Goal: Information Seeking & Learning: Learn about a topic

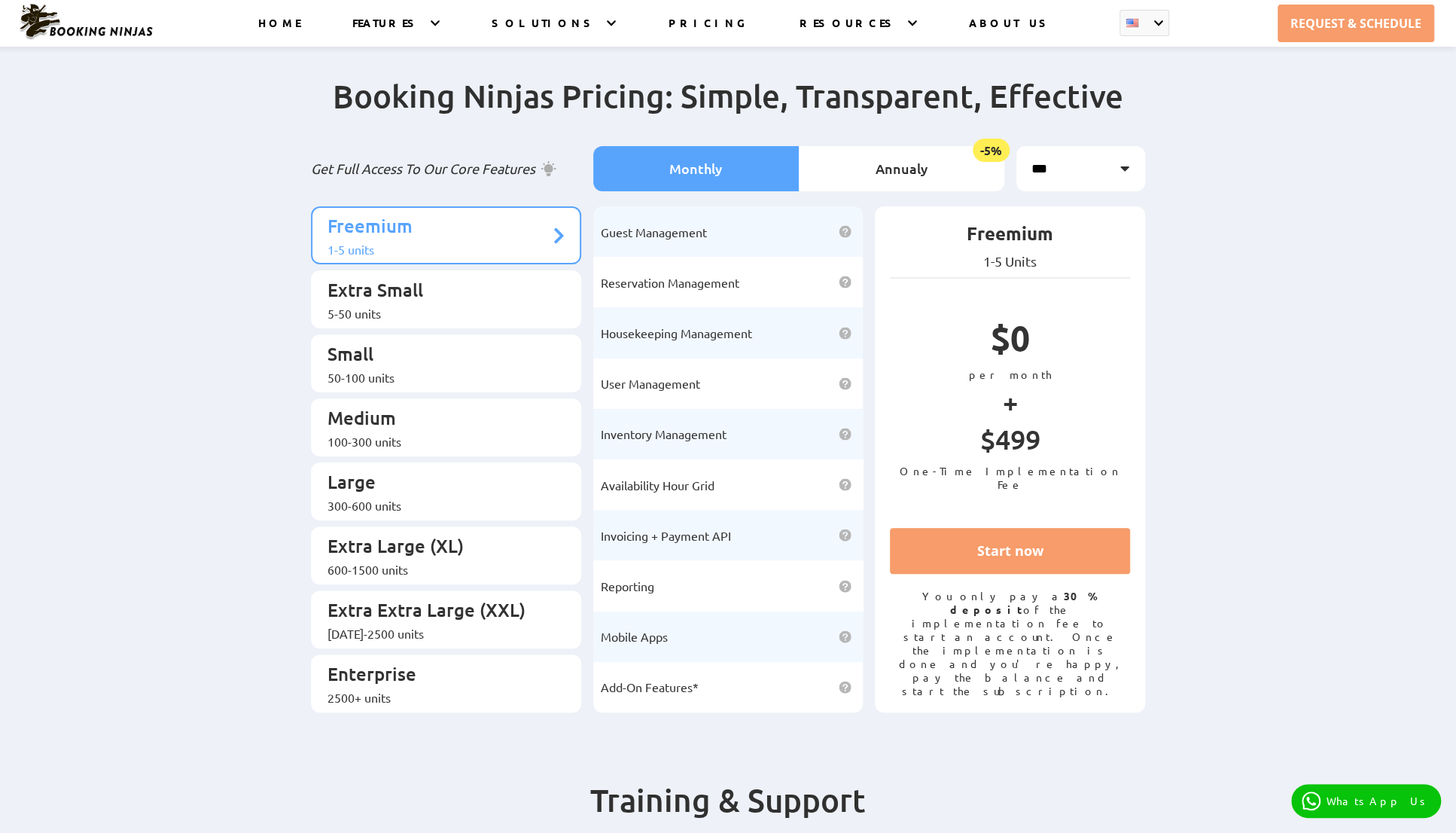
click at [383, 375] on ul "Freemium 1-5 units Extra Small 5-50 units Small 50-100 units Medium Large" at bounding box center [446, 459] width 271 height 506
click at [394, 370] on div "50-100 units" at bounding box center [438, 377] width 222 height 15
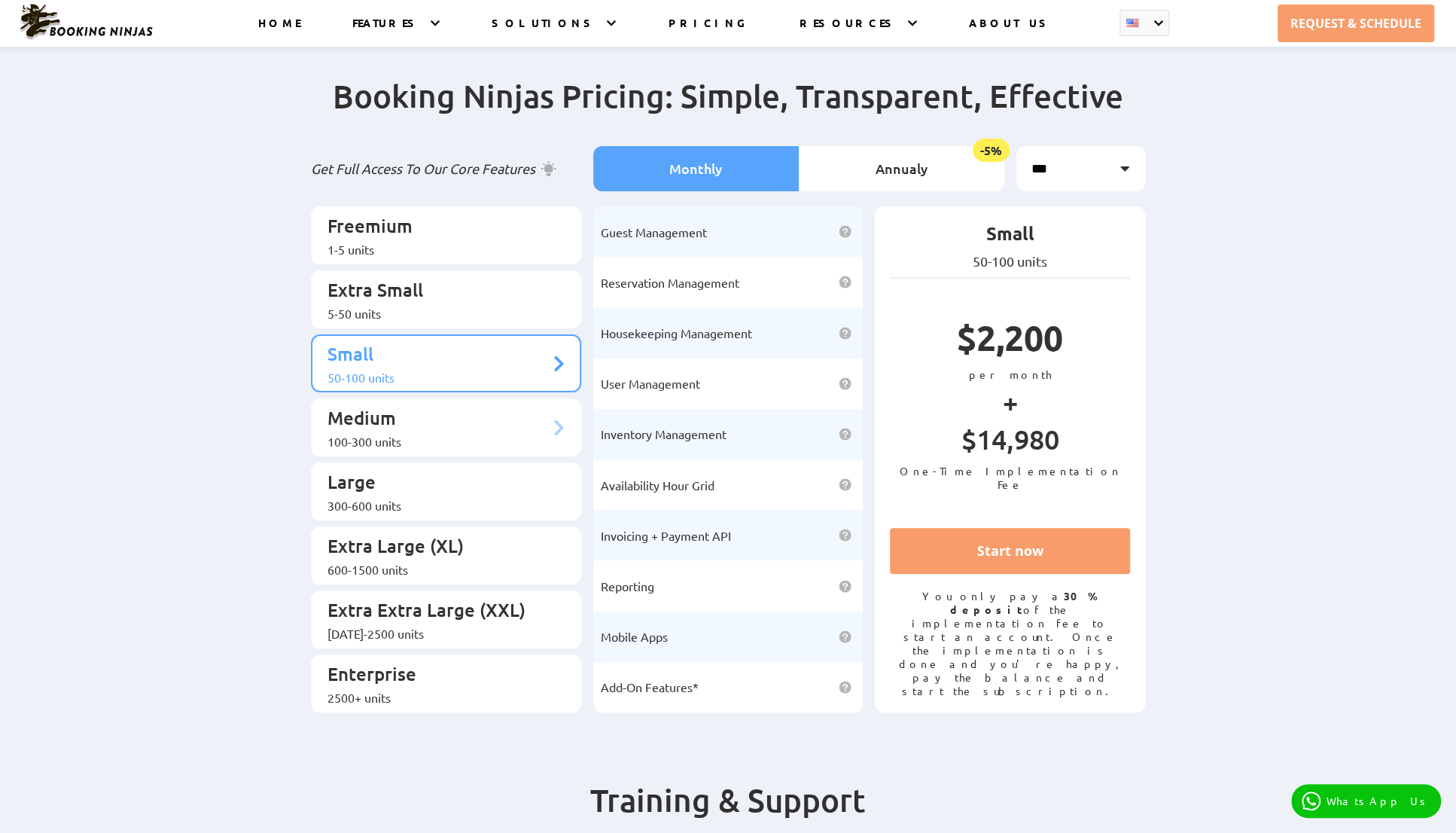
click at [381, 434] on div "100-300 units" at bounding box center [438, 441] width 222 height 15
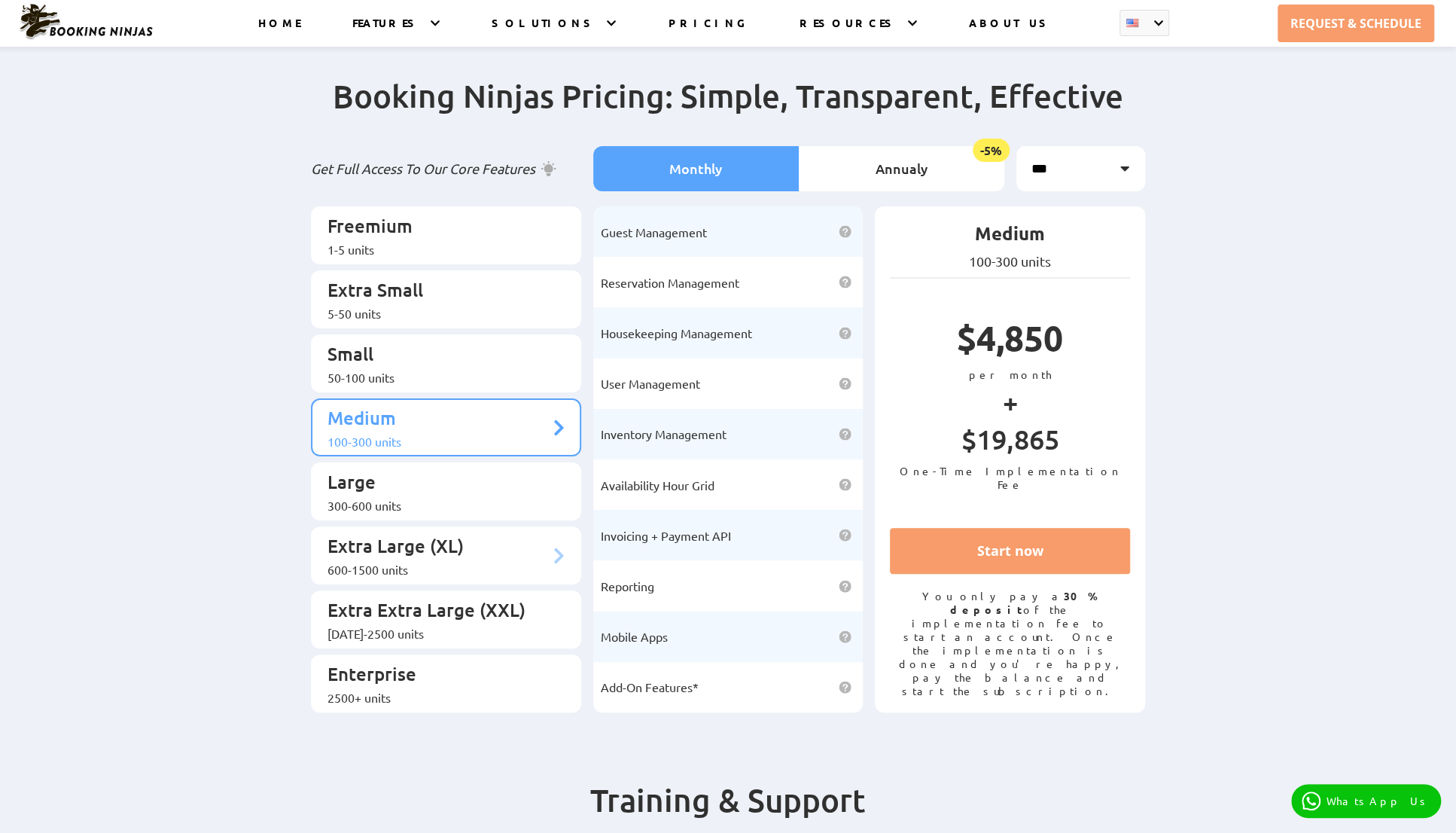
click at [381, 534] on p "Extra Large (XL)" at bounding box center [438, 548] width 222 height 28
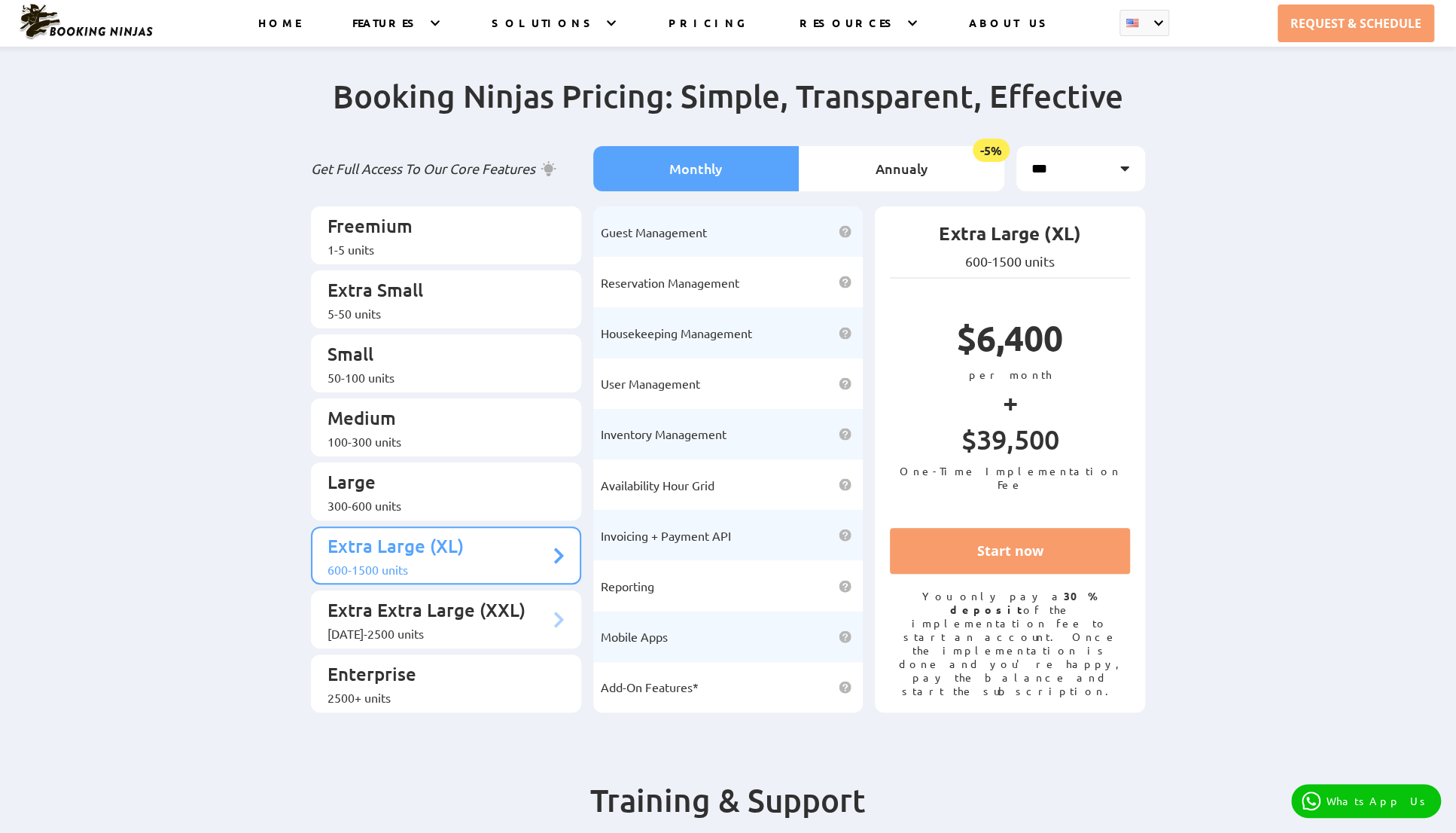
click at [366, 598] on p "Extra Extra Large (XXL)" at bounding box center [438, 612] width 222 height 28
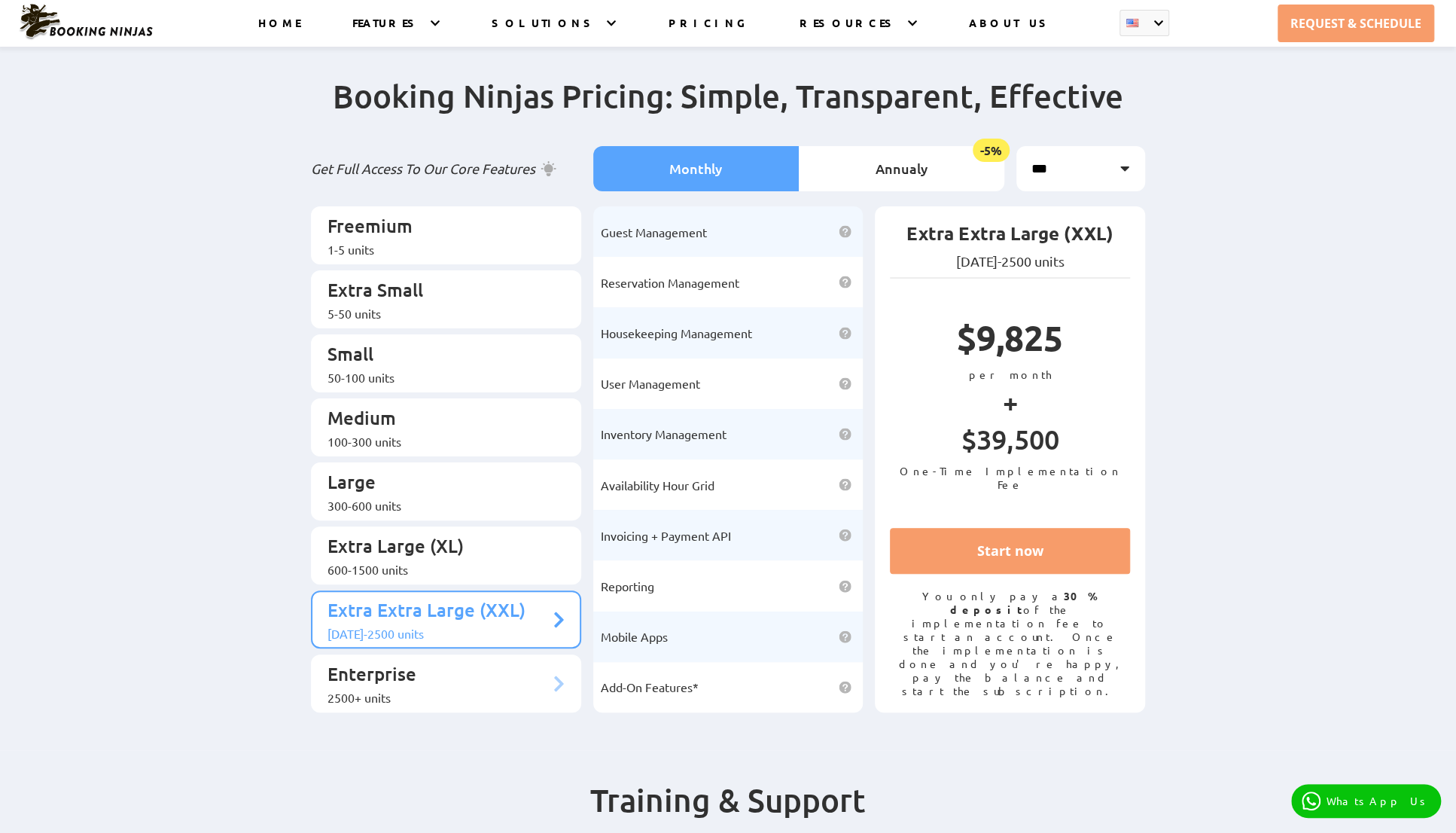
click at [350, 662] on p "Enterprise" at bounding box center [438, 676] width 222 height 28
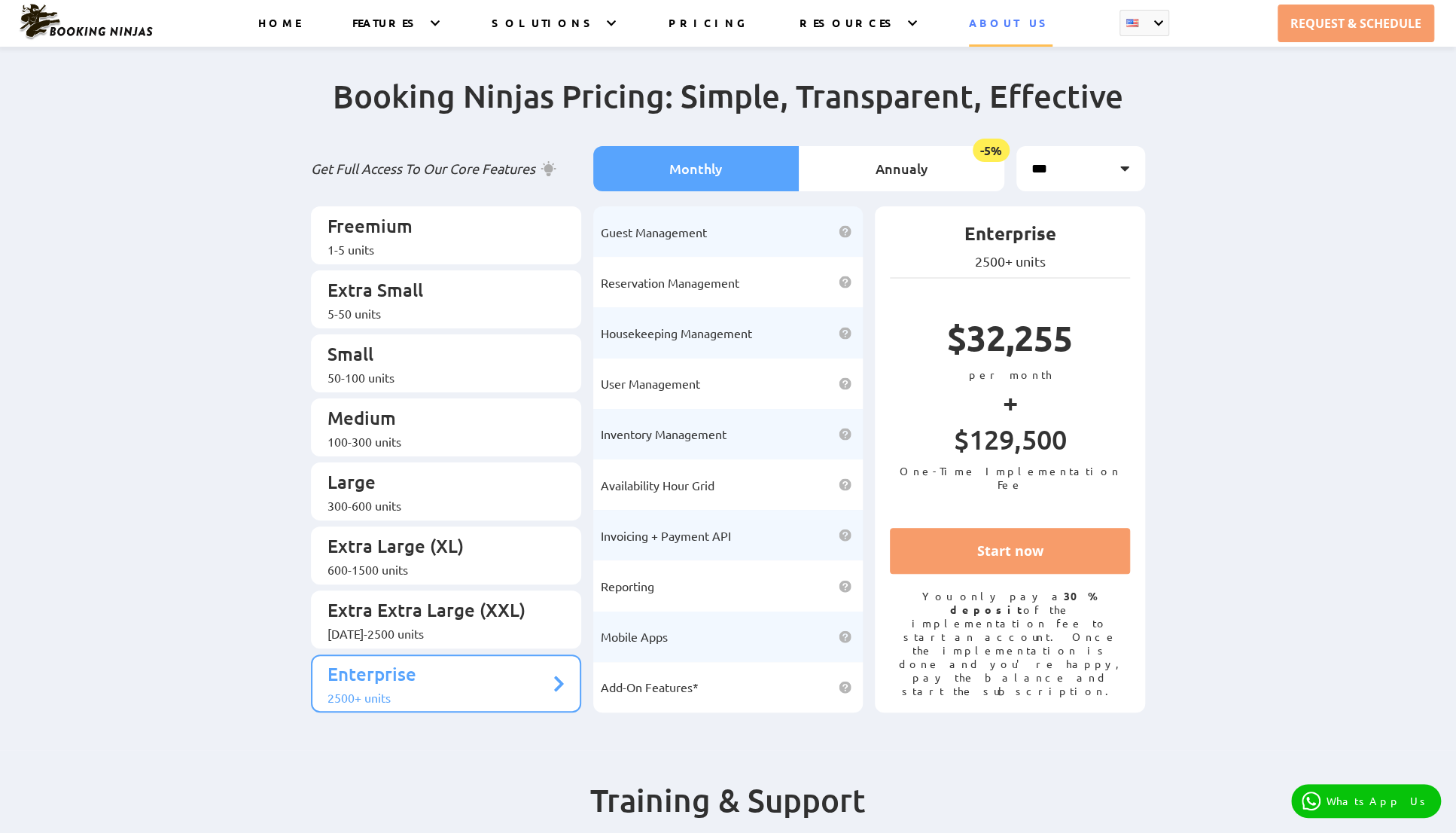
click at [1003, 22] on link "ABOUT US" at bounding box center [1011, 31] width 84 height 31
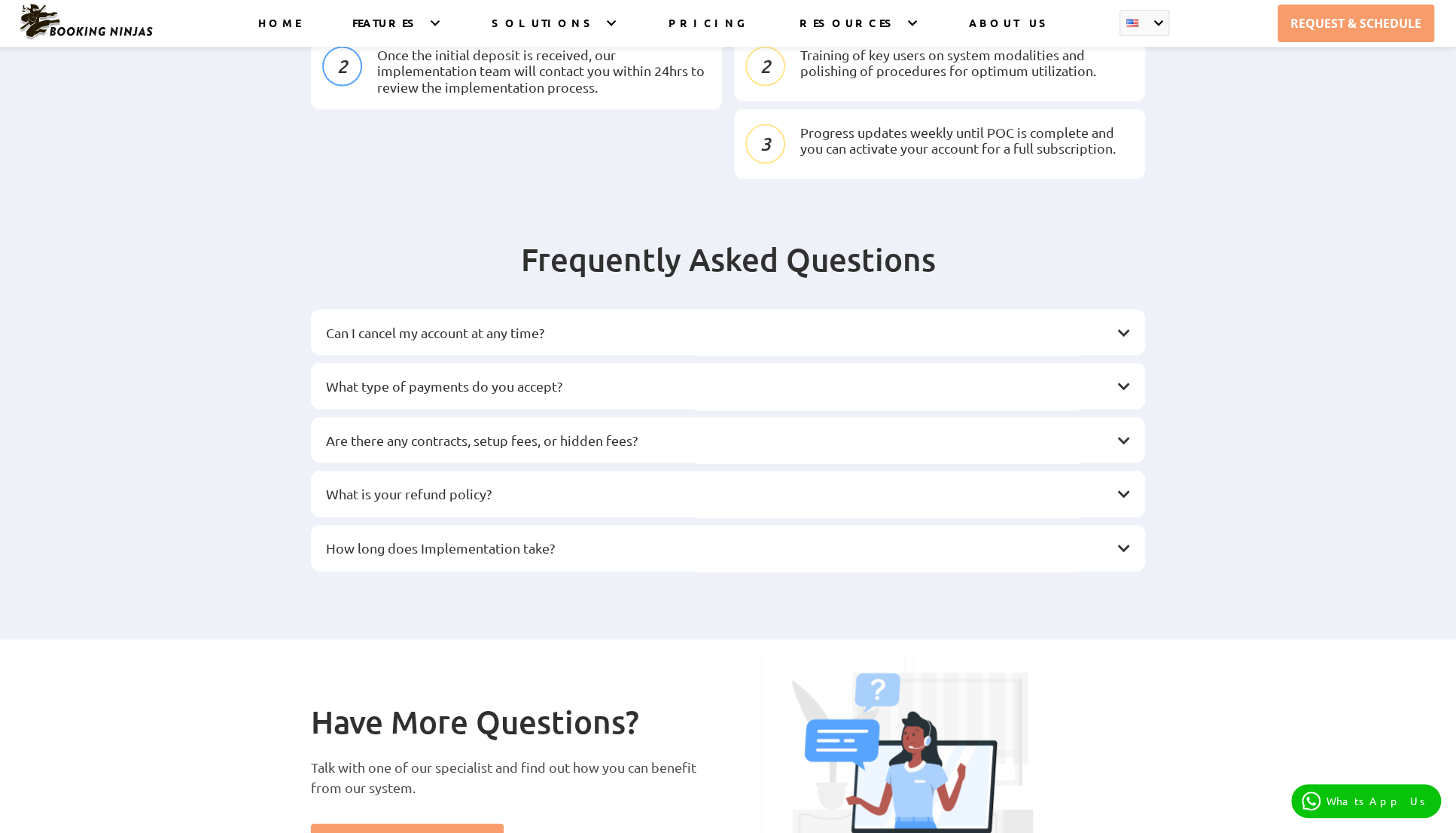
scroll to position [1844, 0]
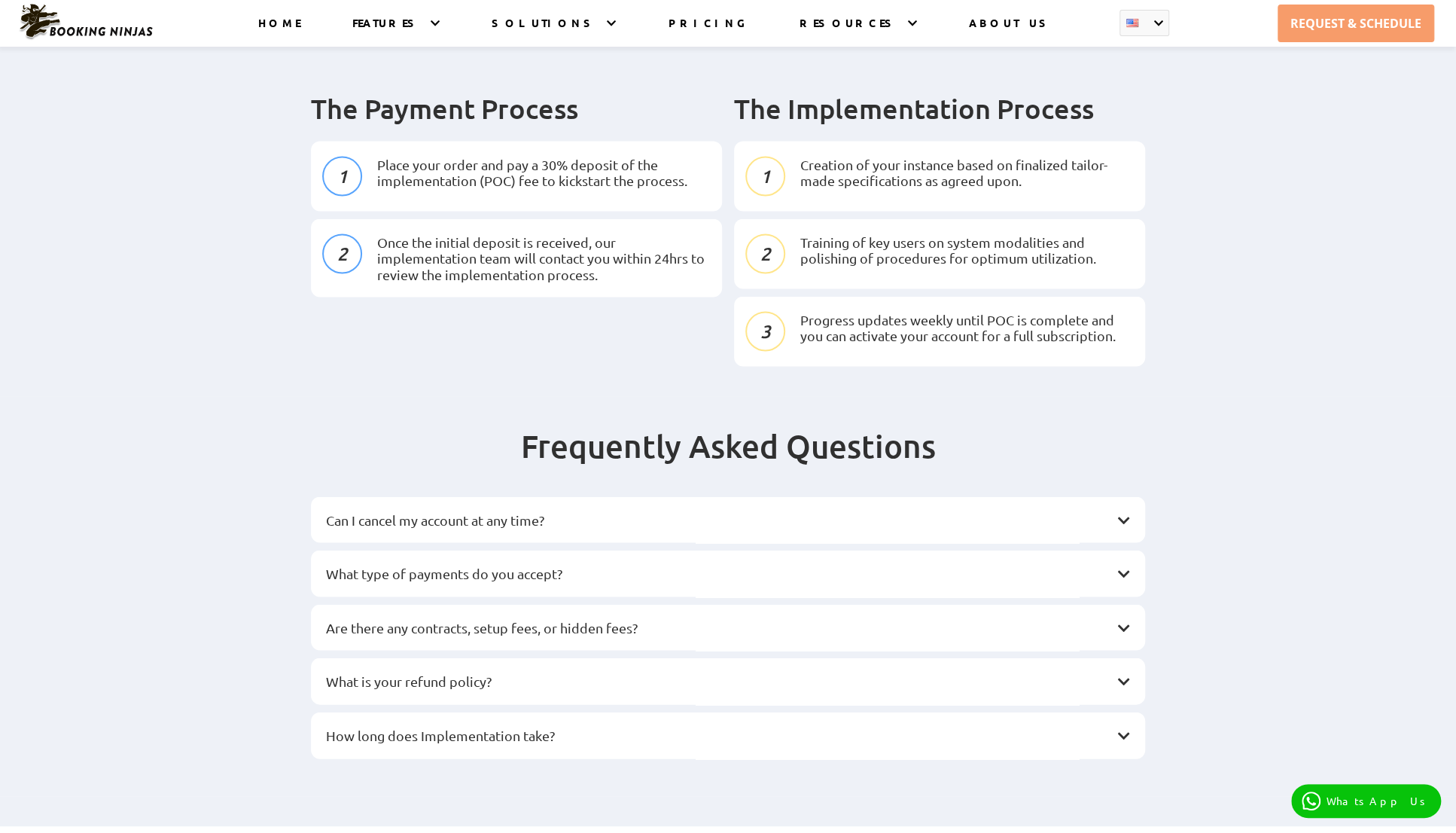
click at [648, 619] on h3 "Are there any contracts, setup fees, or hidden fees?" at bounding box center [720, 627] width 789 height 17
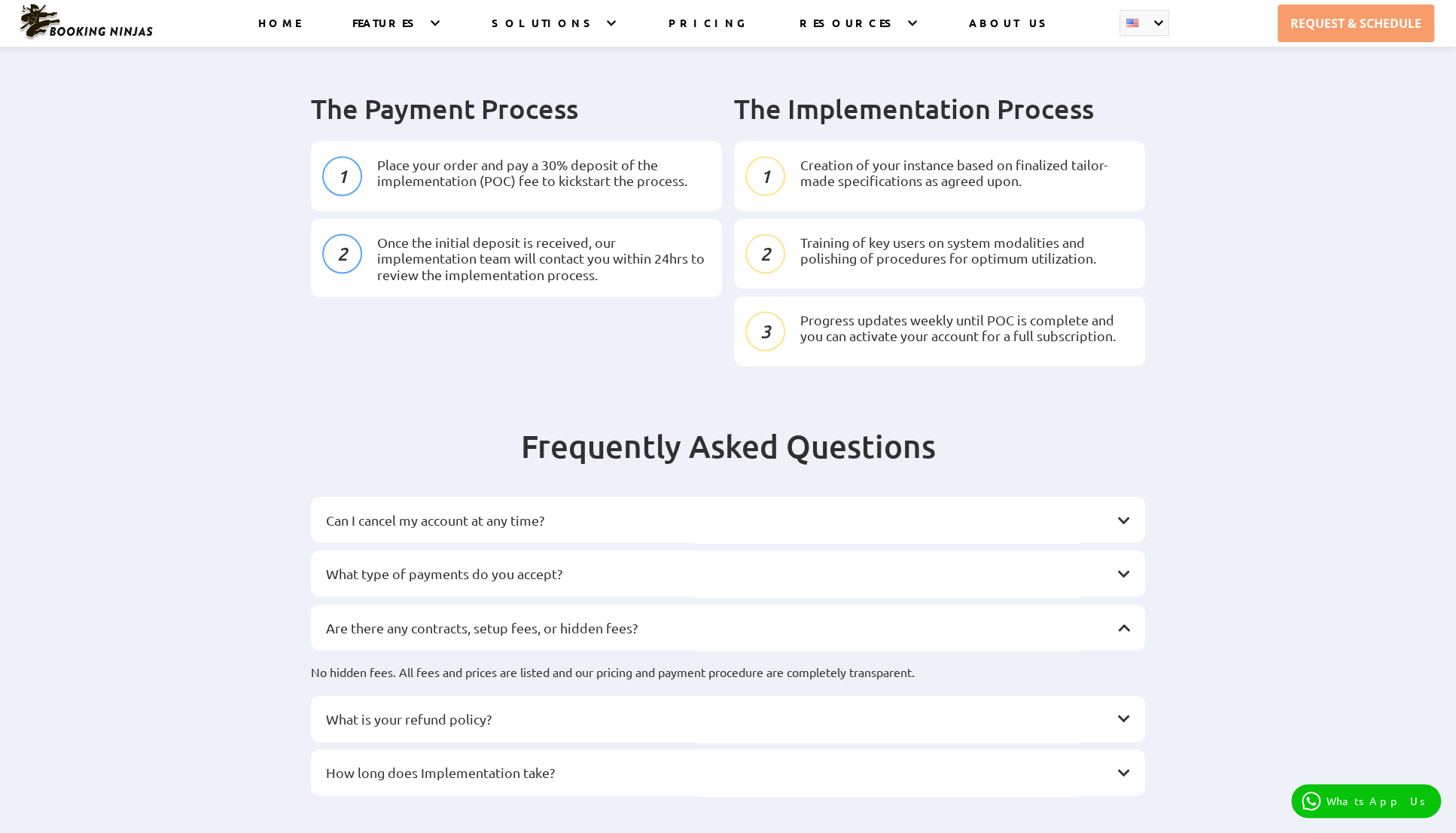
click at [671, 565] on h3 "What type of payments do you accept?" at bounding box center [720, 573] width 789 height 17
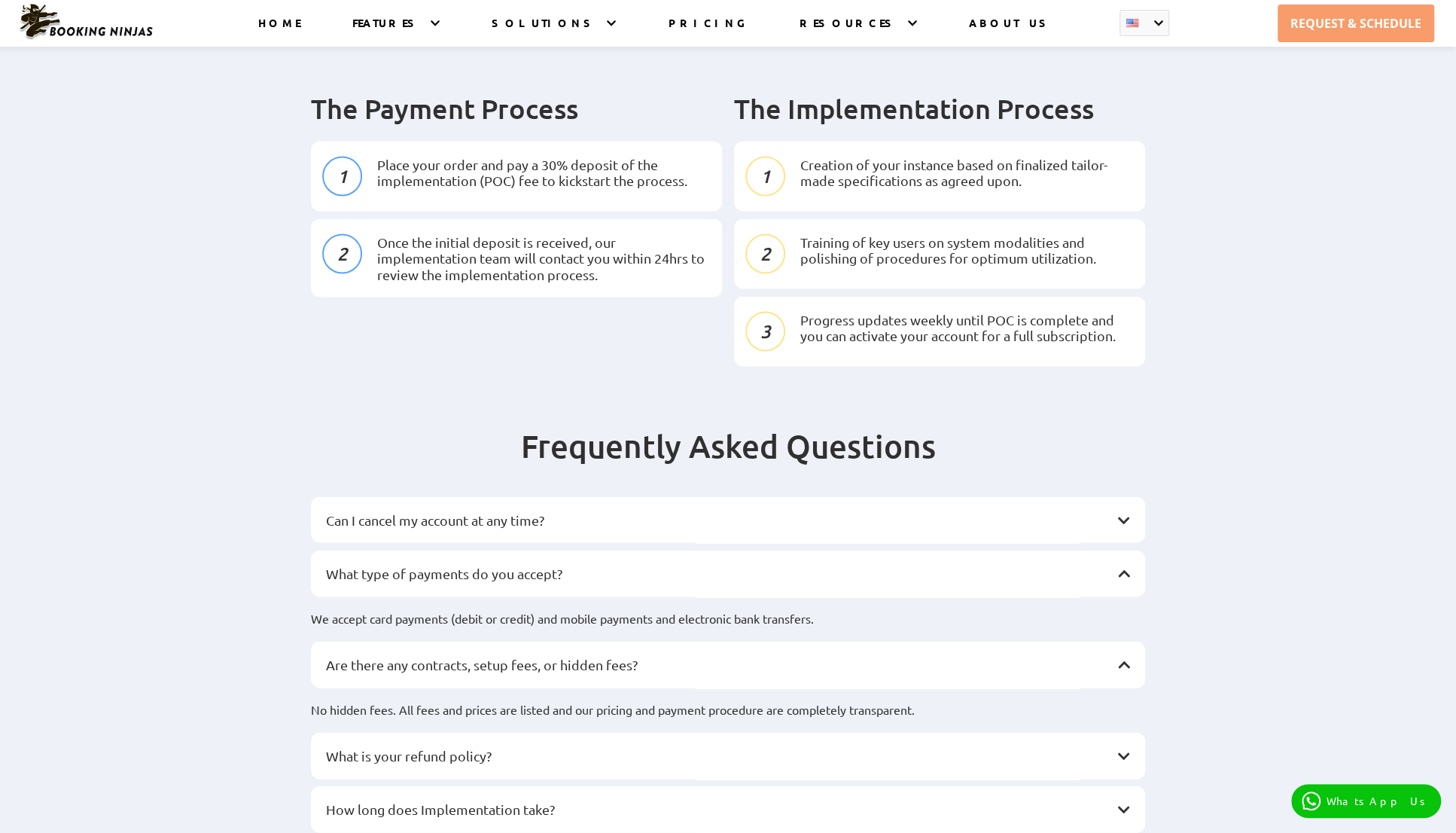
click at [673, 497] on div "Can I cancel my account at any time?" at bounding box center [728, 520] width 834 height 46
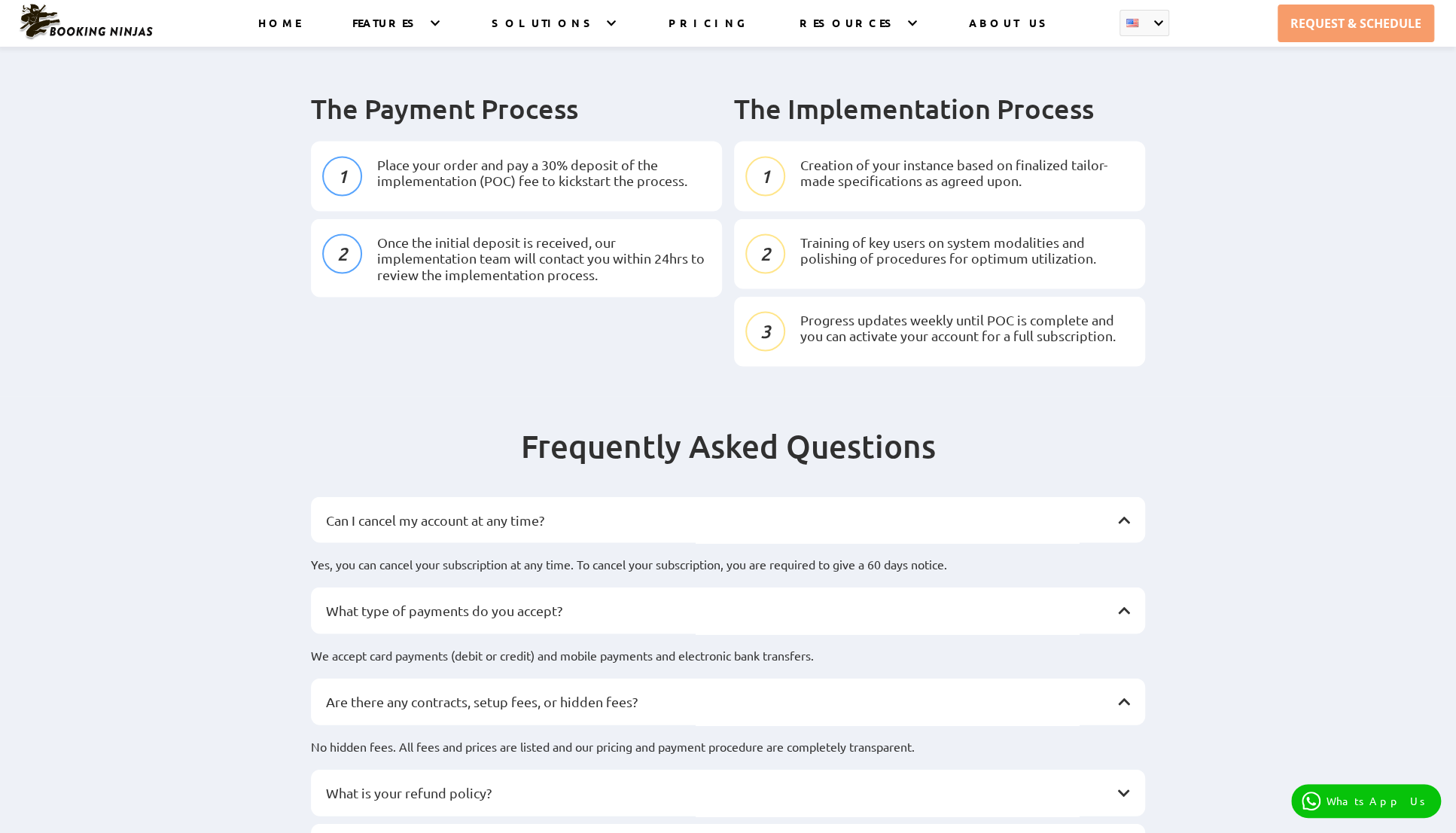
click at [674, 497] on div "Can I cancel my account at any time?" at bounding box center [728, 520] width 834 height 46
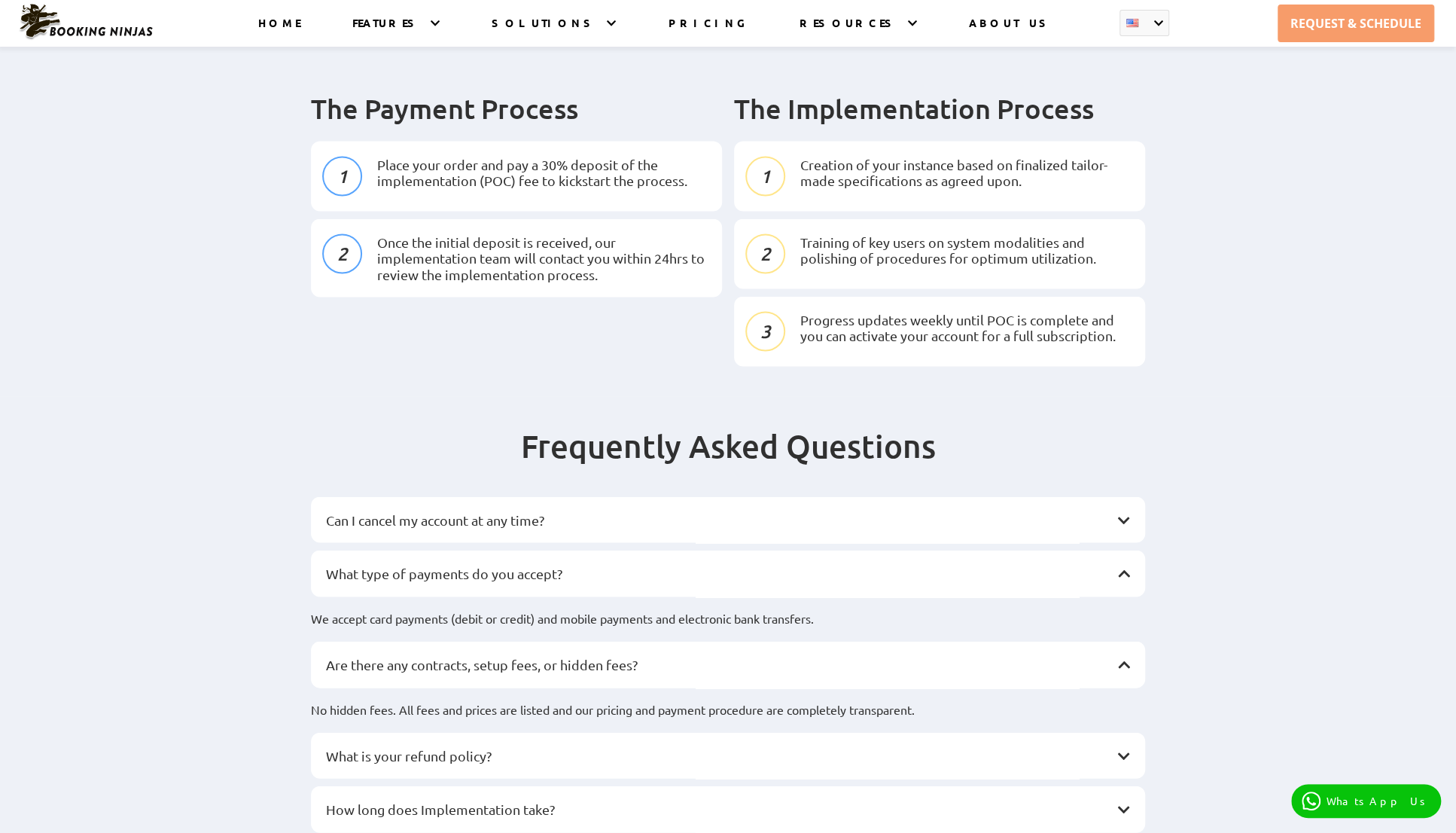
click at [615, 732] on div "What is your refund policy?" at bounding box center [728, 756] width 834 height 46
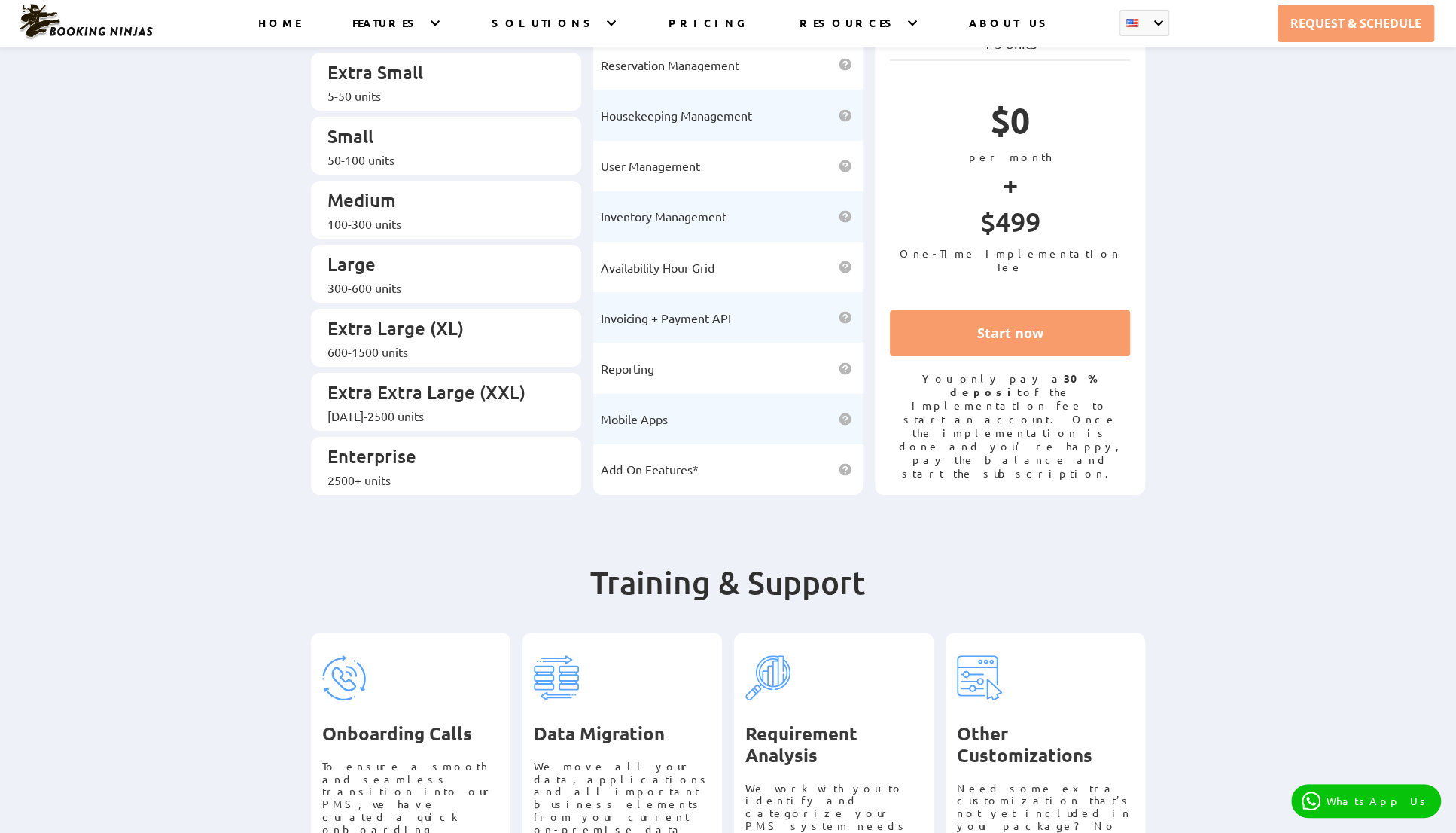
scroll to position [0, 0]
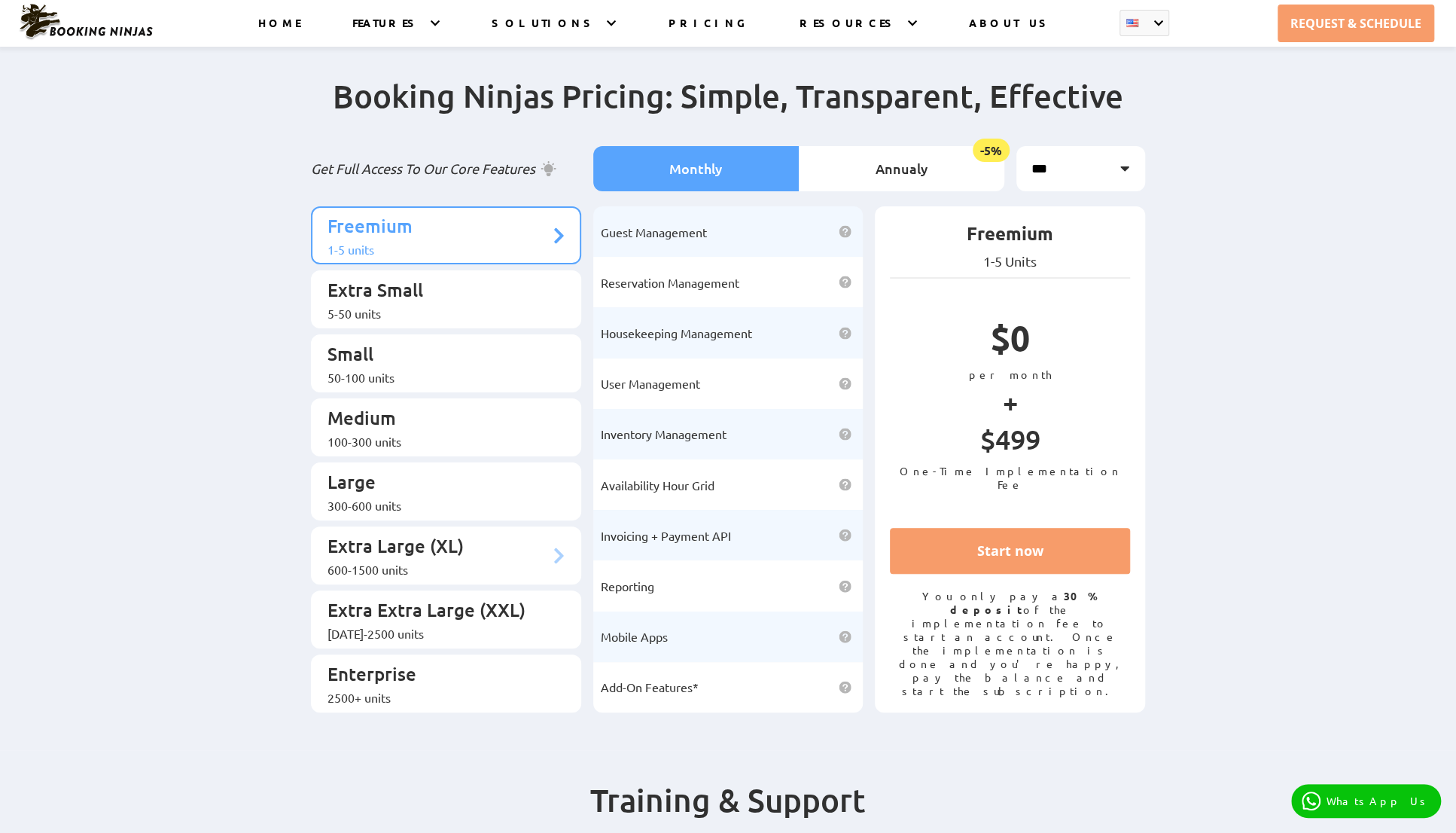
click at [470, 562] on div "600-1500 units" at bounding box center [438, 569] width 222 height 15
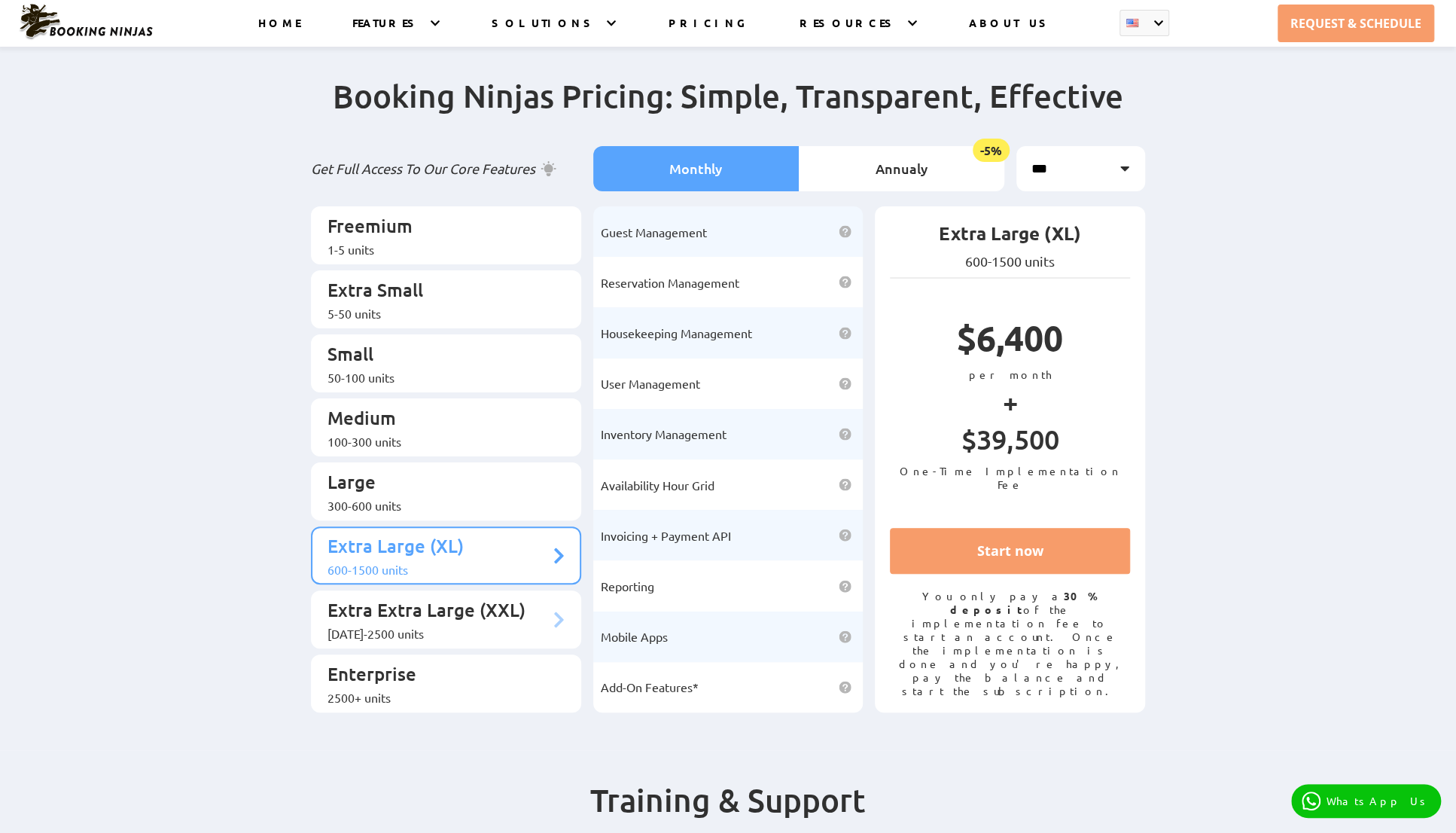
click at [406, 598] on p "Extra Extra Large (XXL)" at bounding box center [438, 612] width 222 height 28
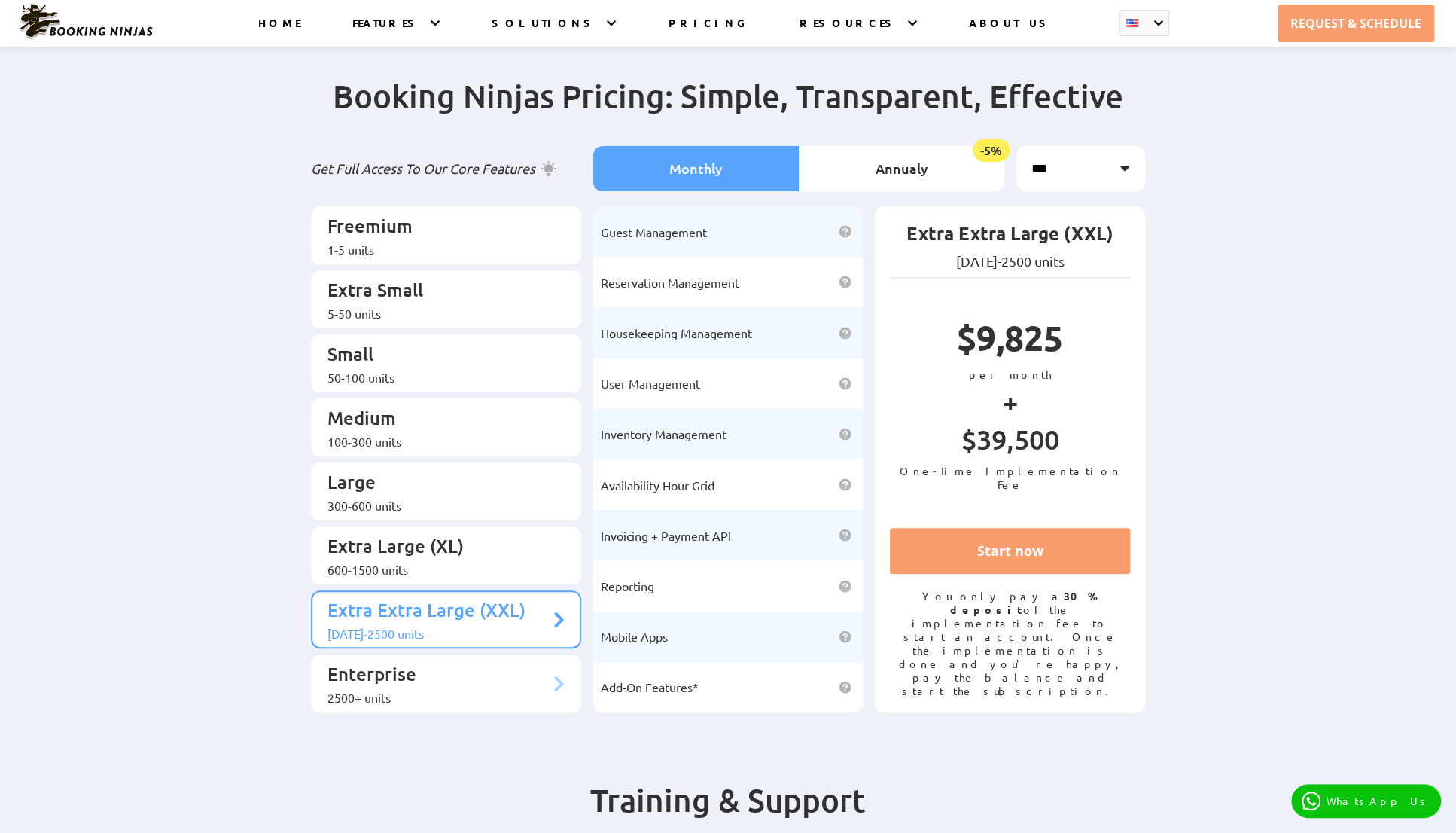
click at [401, 662] on p "Enterprise" at bounding box center [438, 676] width 222 height 28
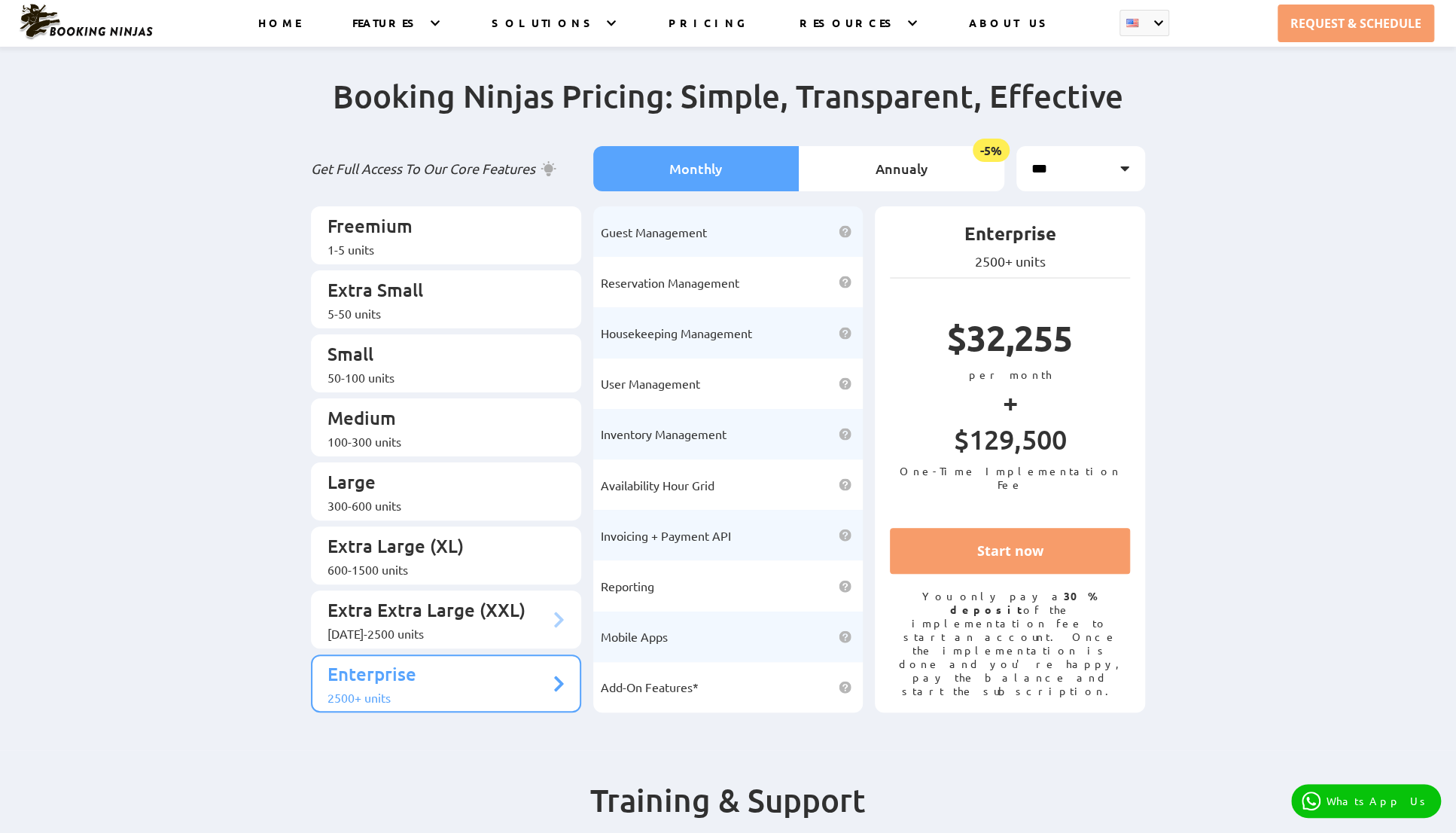
click at [421, 598] on p "Extra Extra Large (XXL)" at bounding box center [438, 612] width 222 height 28
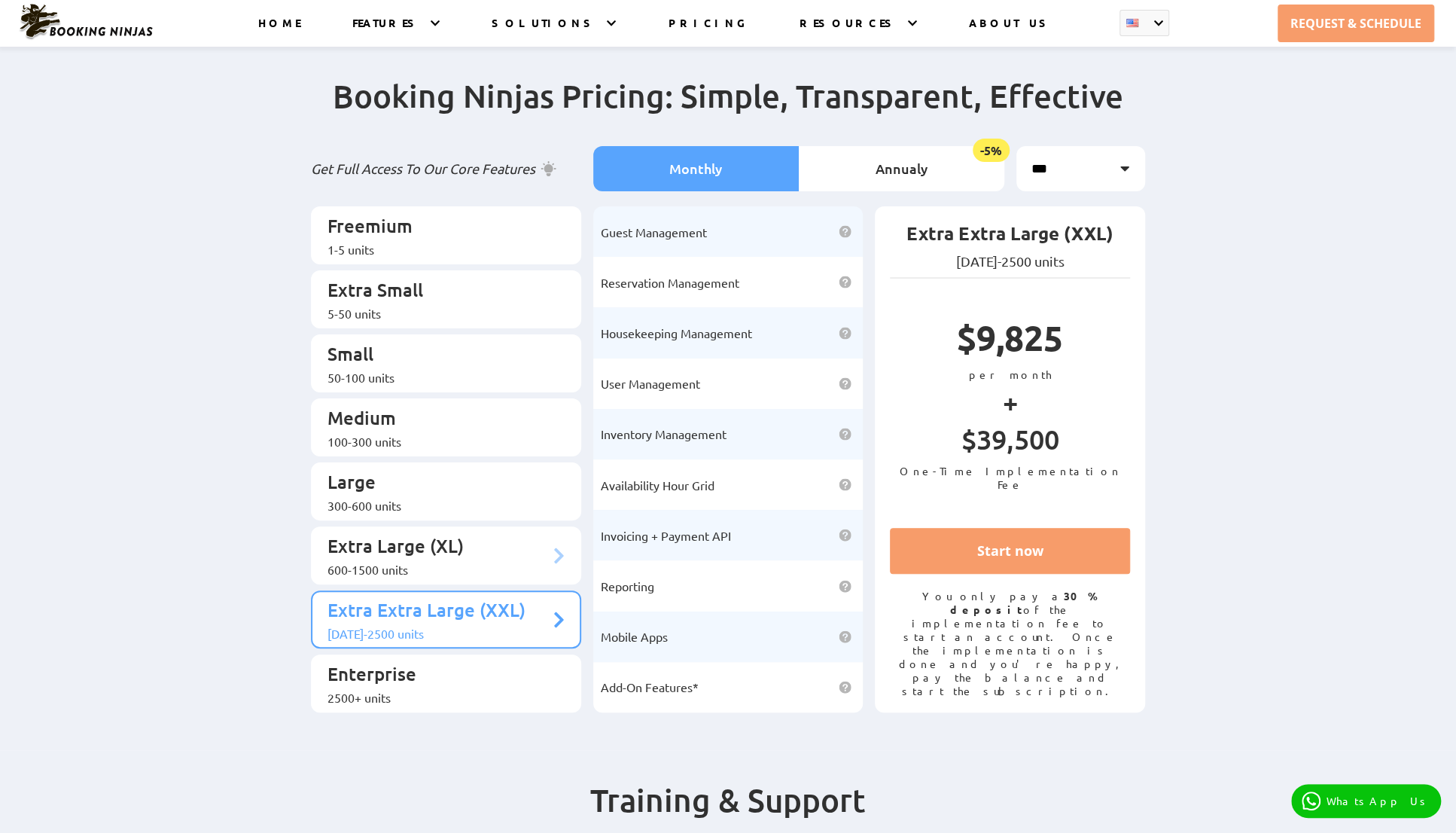
click at [436, 562] on div "600-1500 units" at bounding box center [438, 569] width 222 height 15
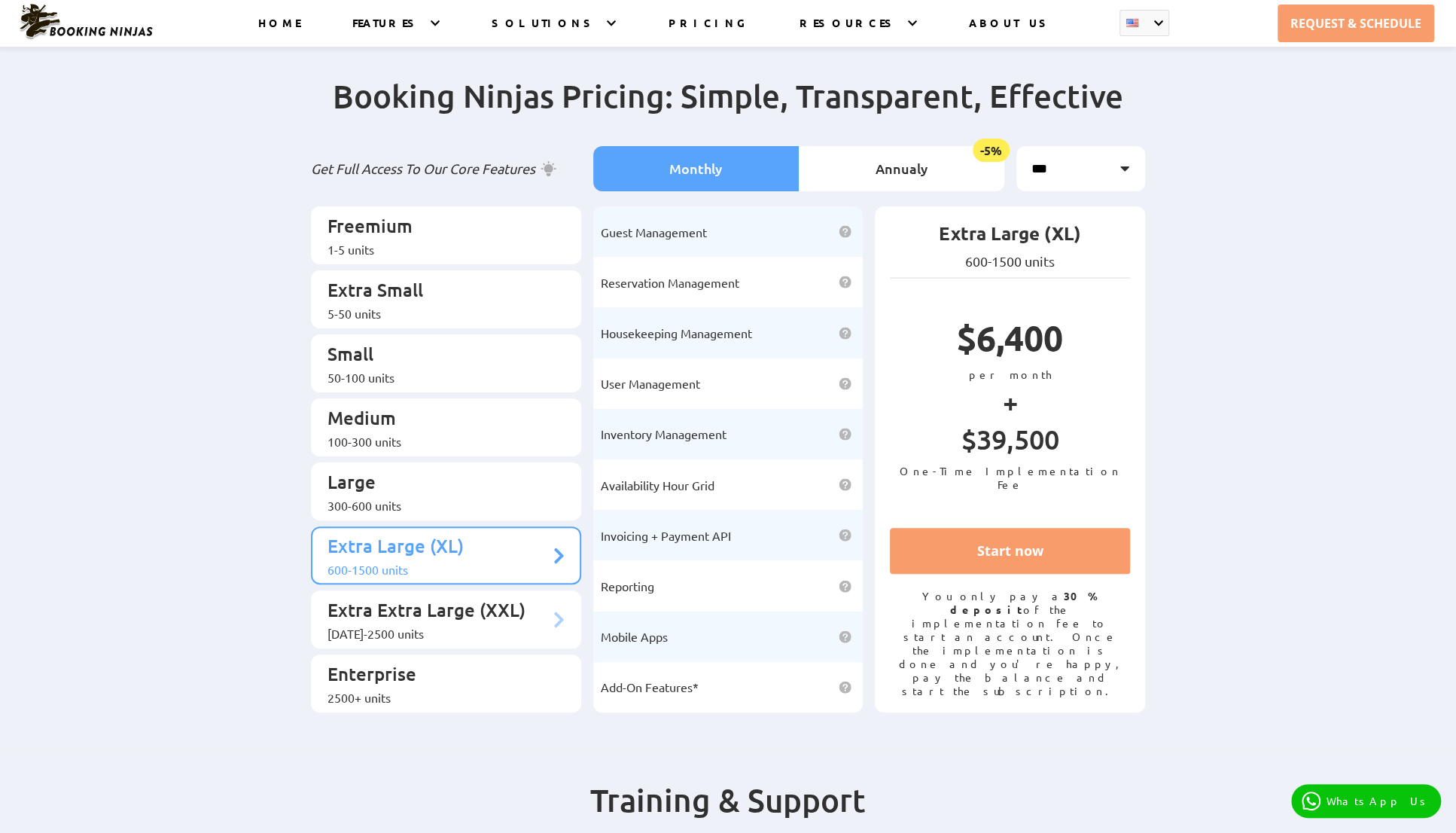
click at [425, 598] on p "Extra Extra Large (XXL)" at bounding box center [438, 612] width 222 height 28
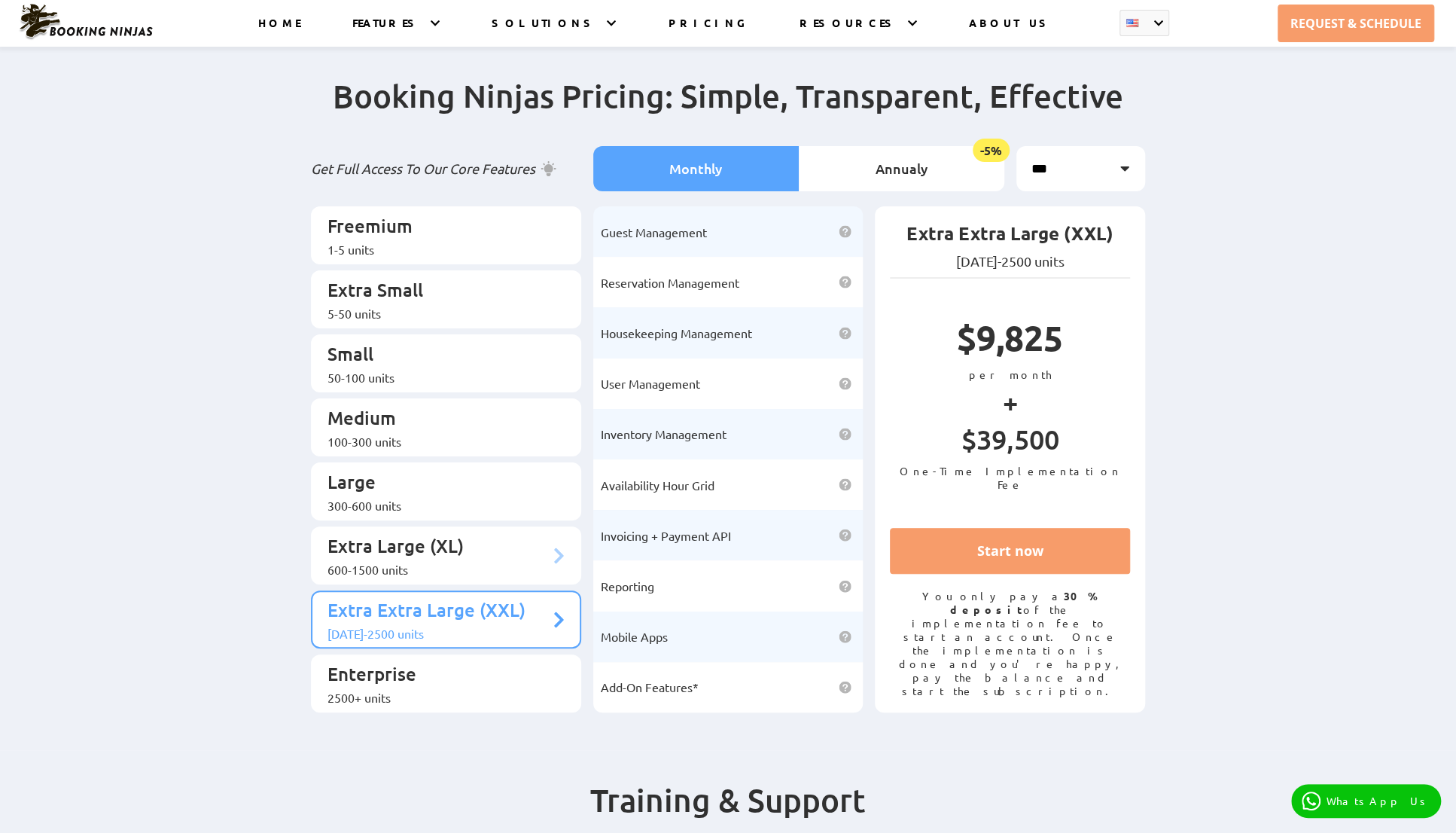
click at [449, 534] on p "Extra Large (XL)" at bounding box center [438, 548] width 222 height 28
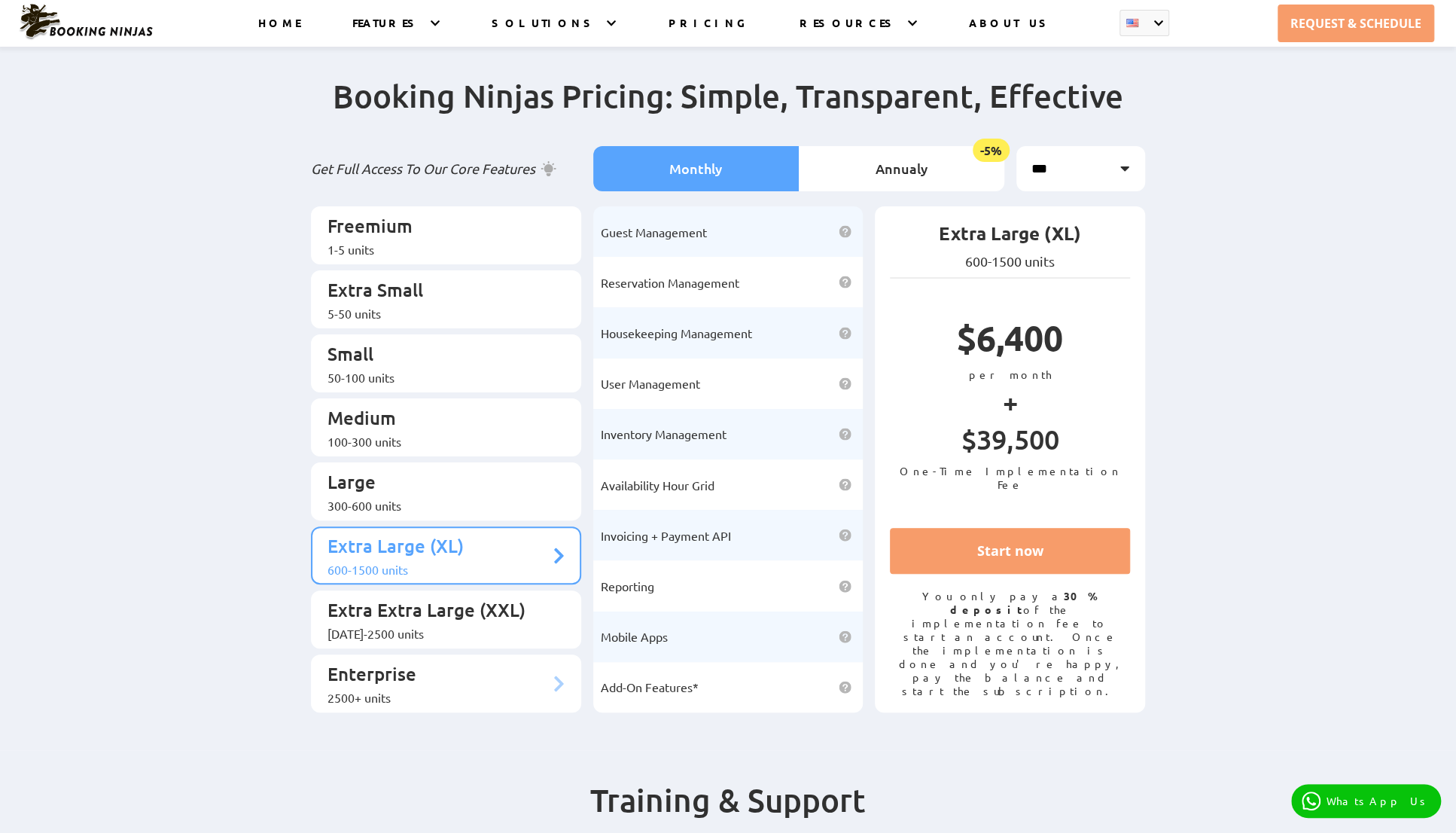
click at [417, 662] on p "Enterprise" at bounding box center [438, 676] width 222 height 28
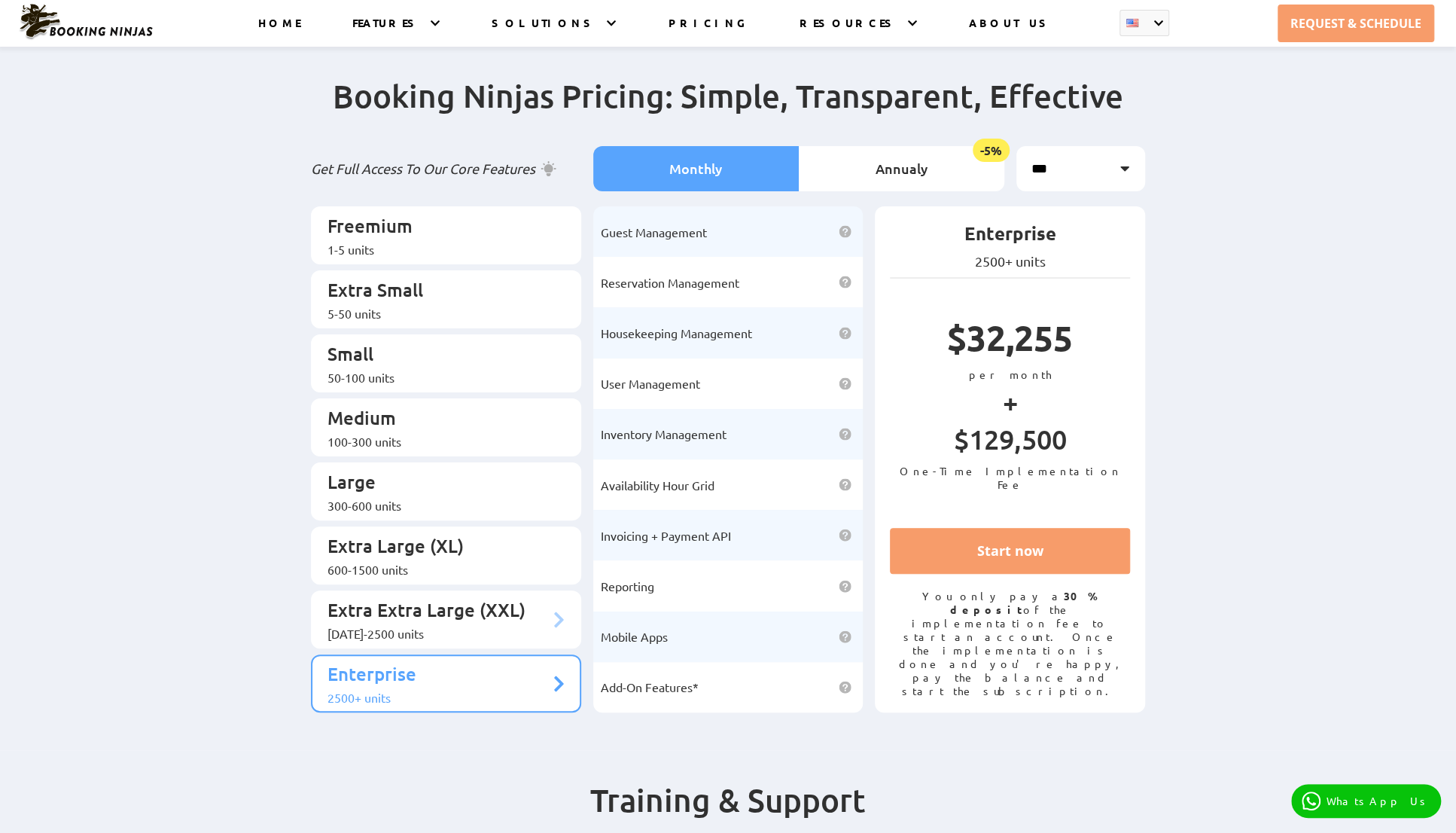
click at [430, 598] on p "Extra Extra Large (XXL)" at bounding box center [438, 612] width 222 height 28
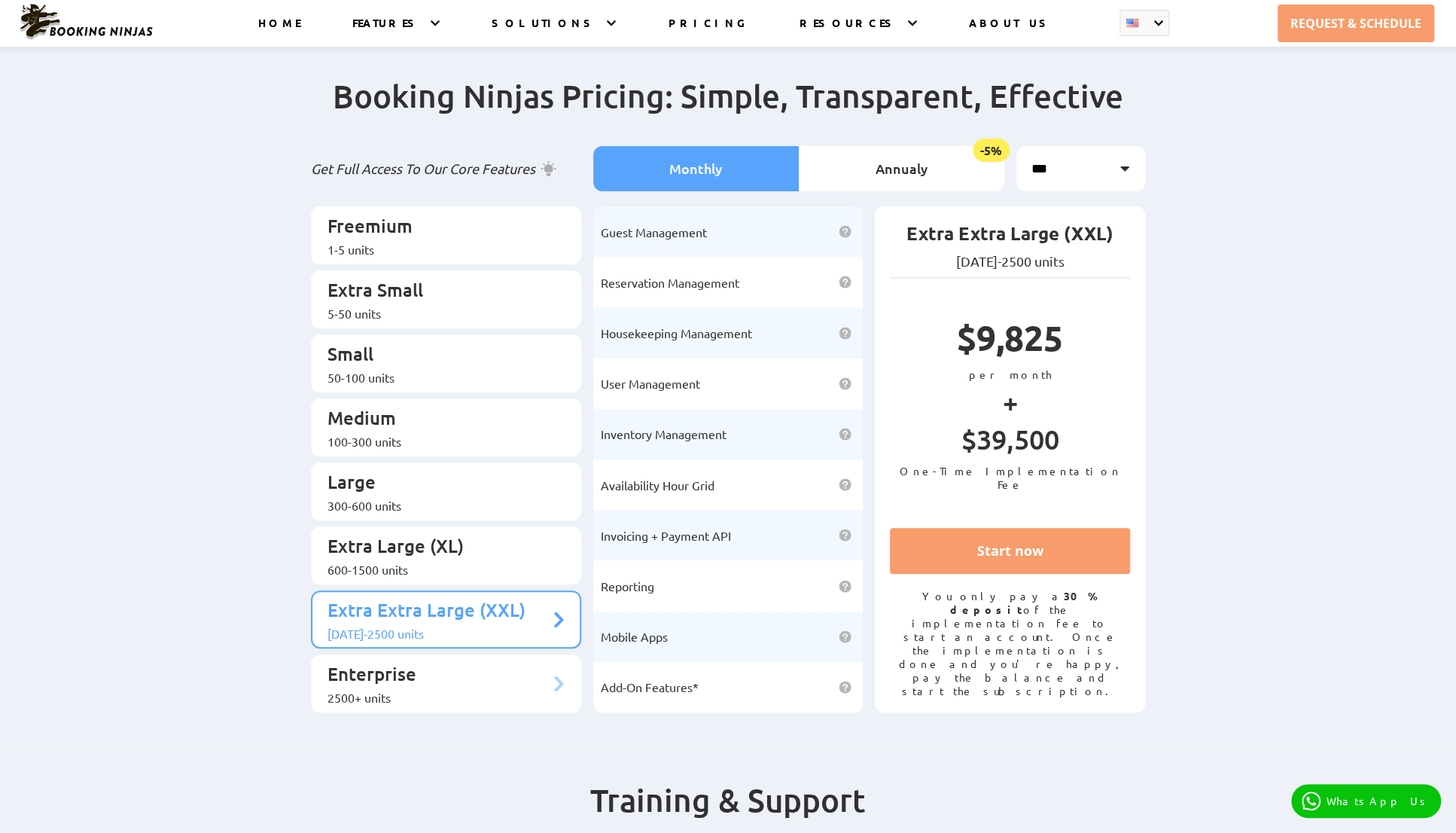
click at [408, 662] on p "Enterprise" at bounding box center [438, 676] width 222 height 28
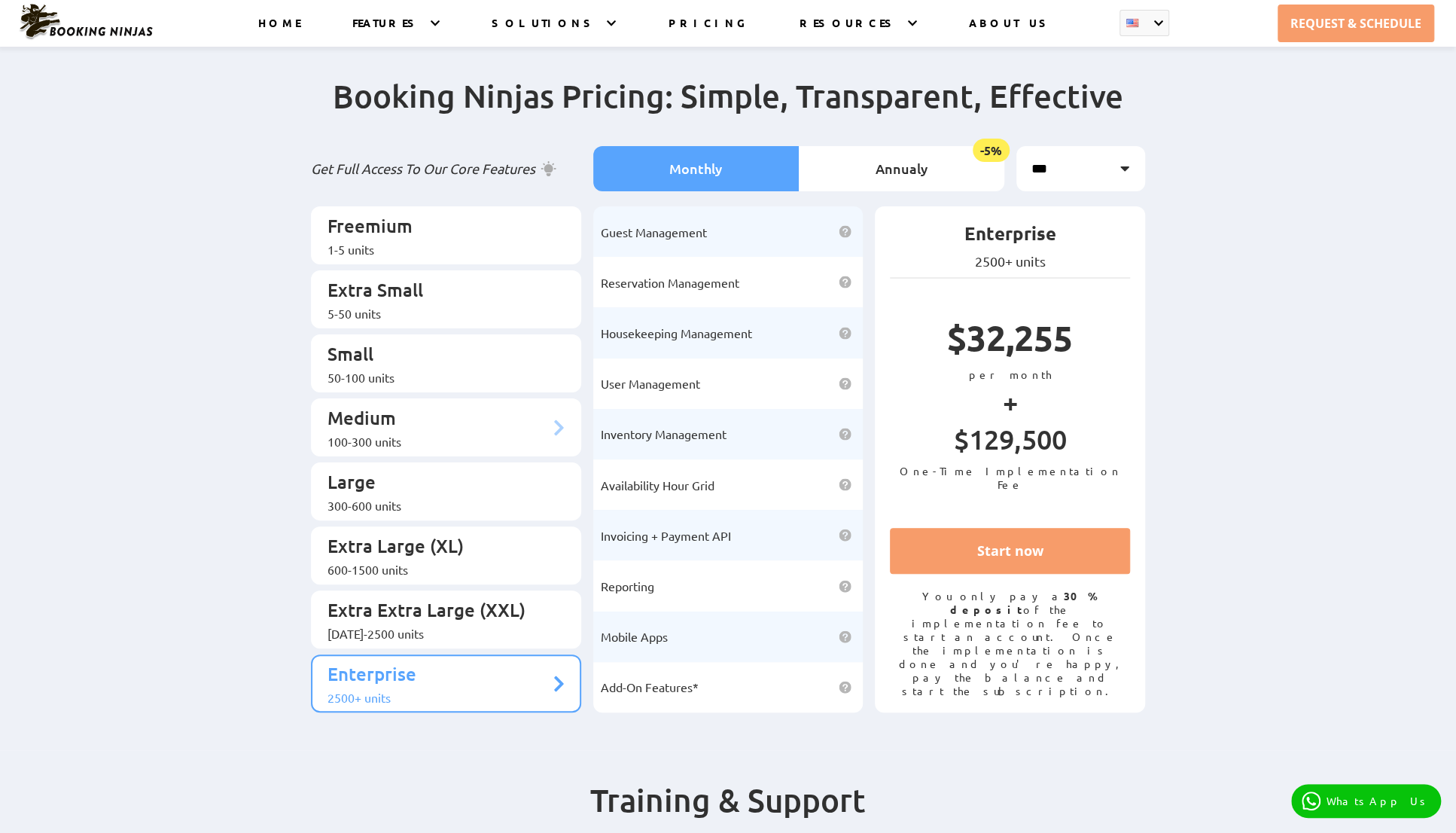
click at [377, 406] on p "Medium" at bounding box center [438, 419] width 222 height 28
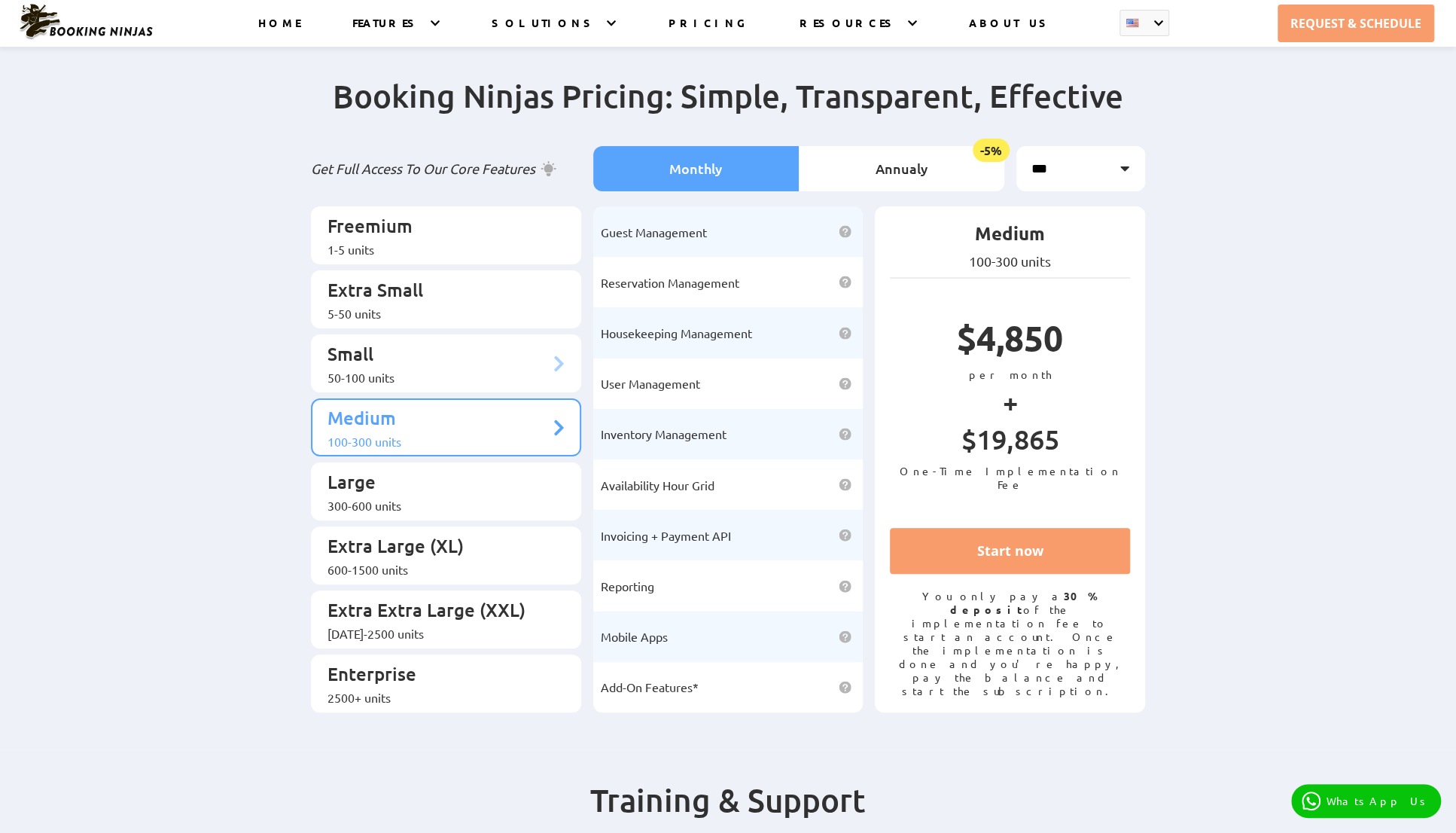
click at [393, 370] on div "50-100 units" at bounding box center [438, 377] width 222 height 15
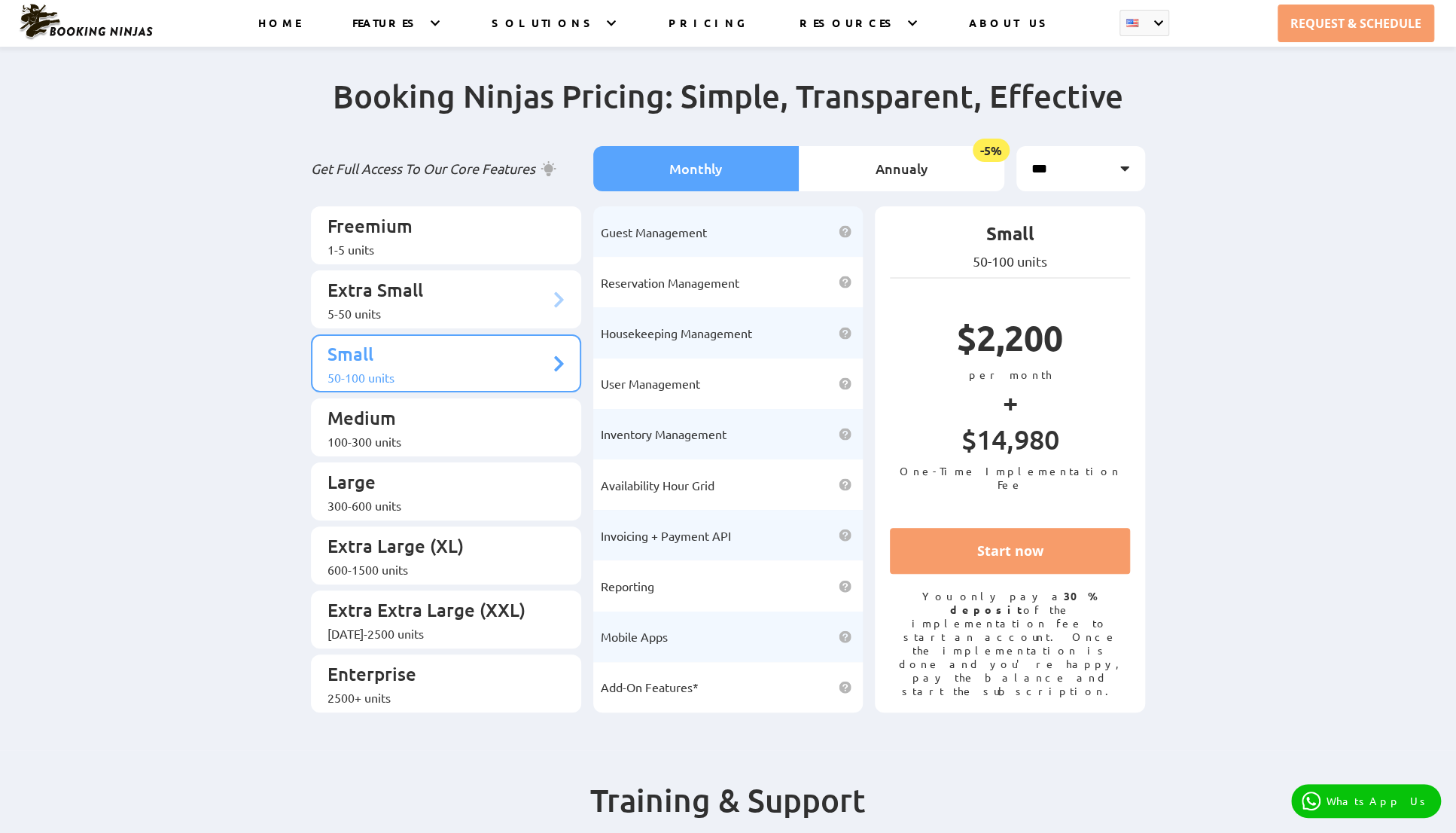
click at [392, 278] on p "Extra Small" at bounding box center [438, 292] width 222 height 28
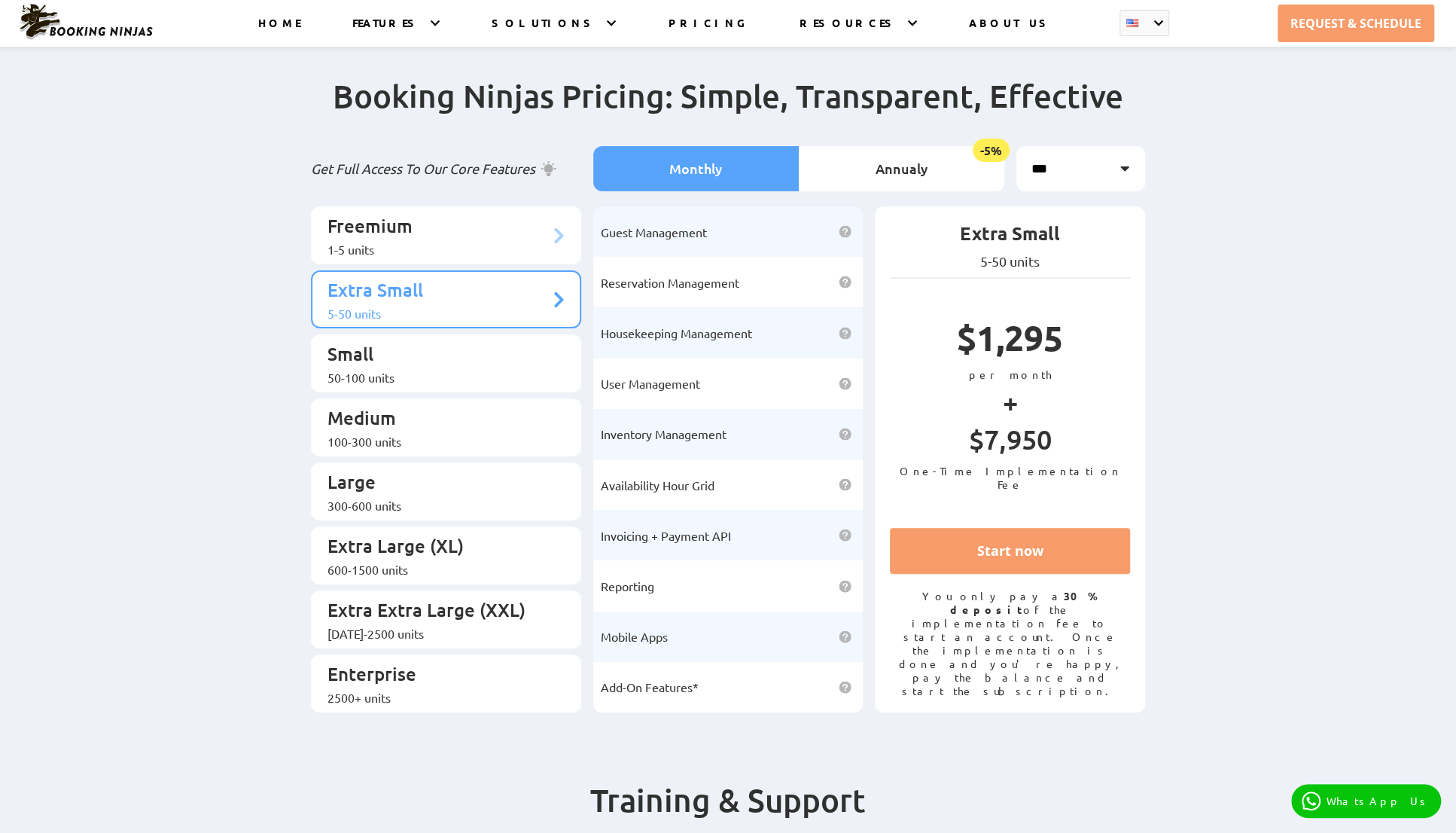
click at [411, 227] on p "Freemium" at bounding box center [438, 228] width 222 height 28
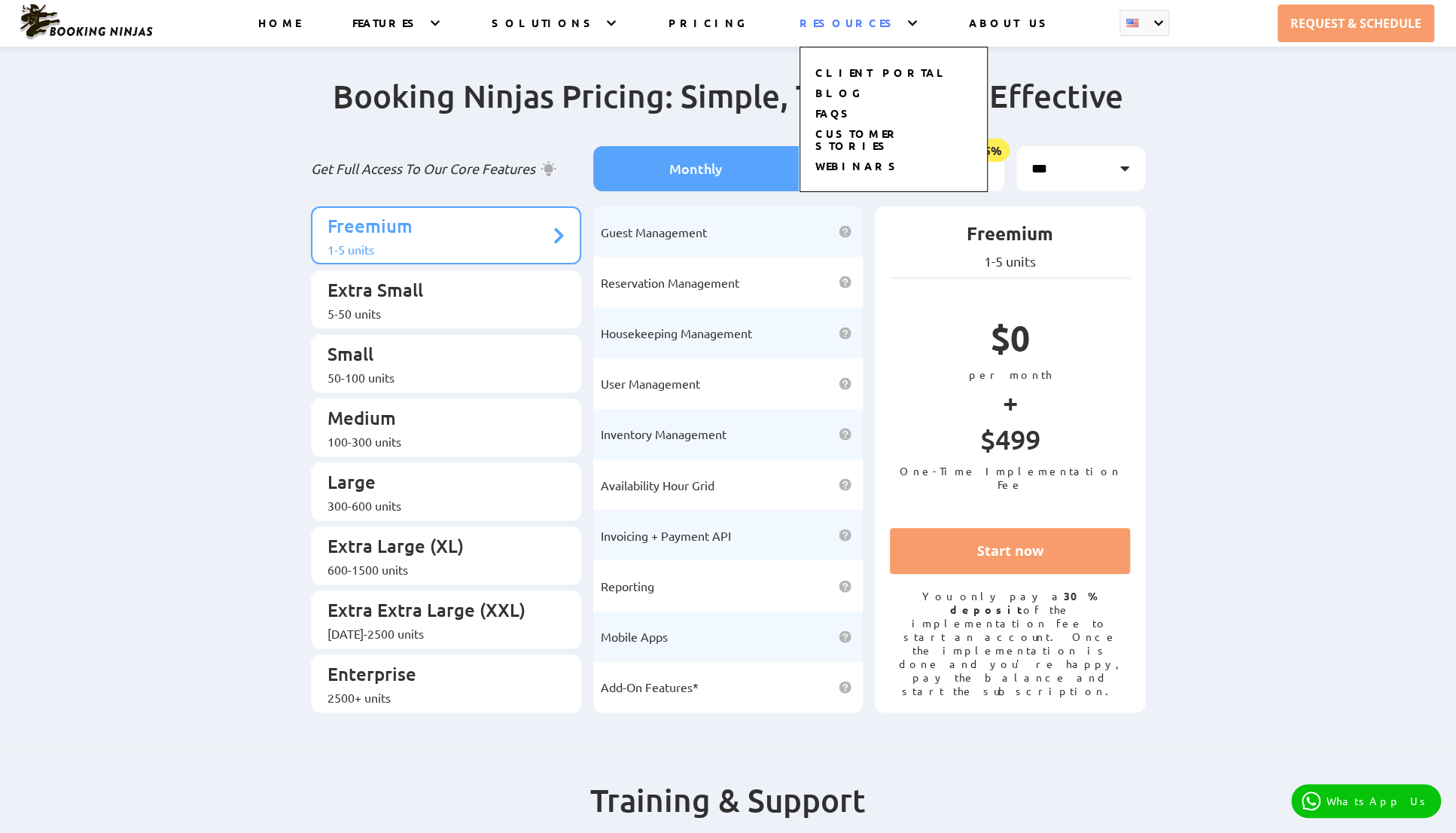
click at [873, 25] on div "CLIENT PORTAL BLOG FAQS CUSTOMER STORIES WEBINARS" at bounding box center [894, 105] width 188 height 176
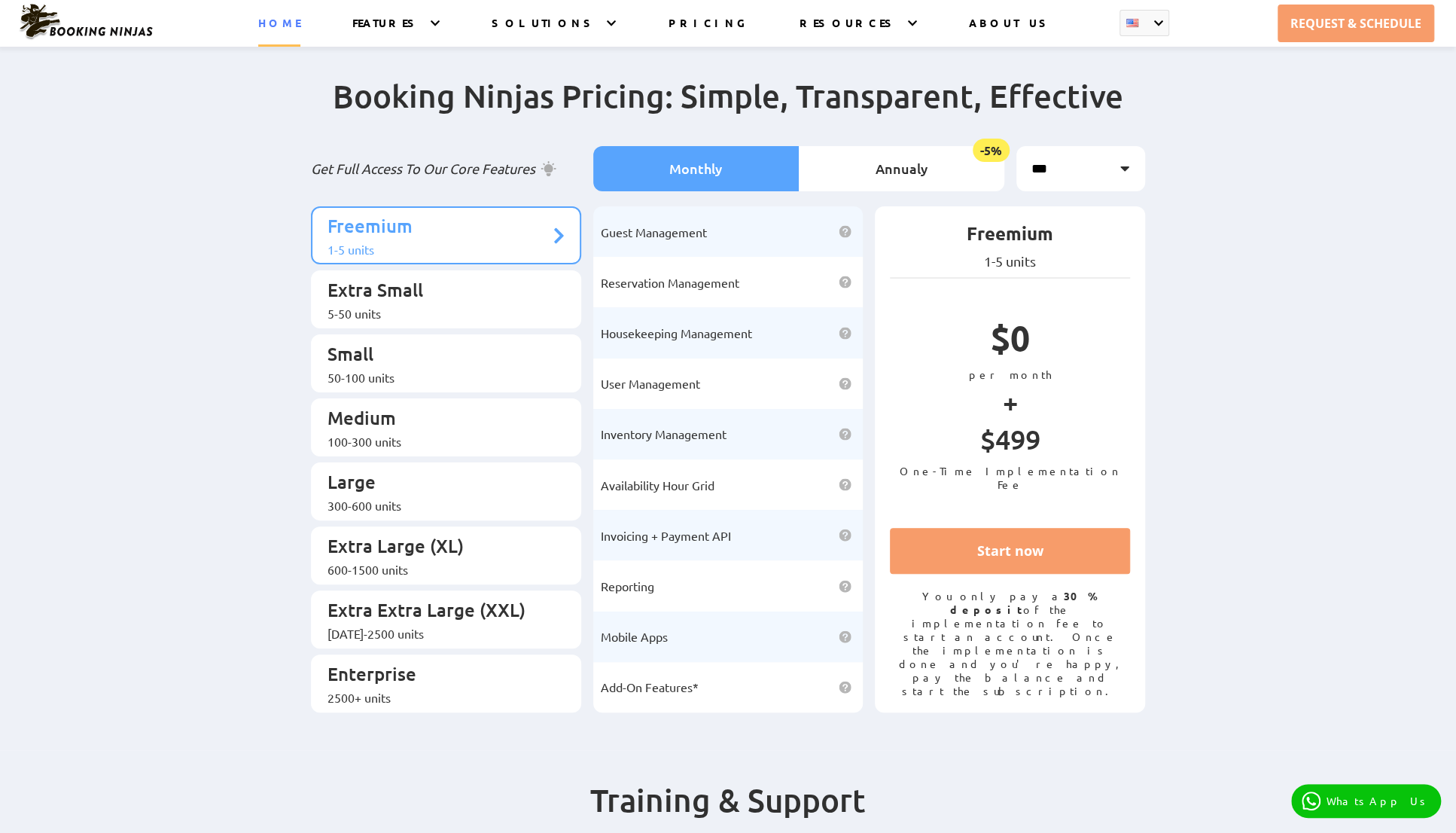
click at [291, 25] on link "HOME" at bounding box center [279, 31] width 42 height 31
